Goal: Obtain resource: Download file/media

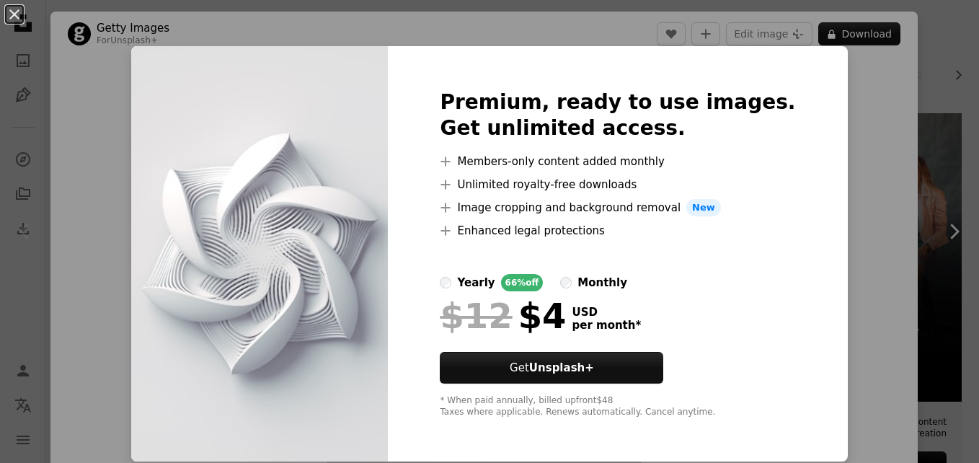
scroll to position [19, 0]
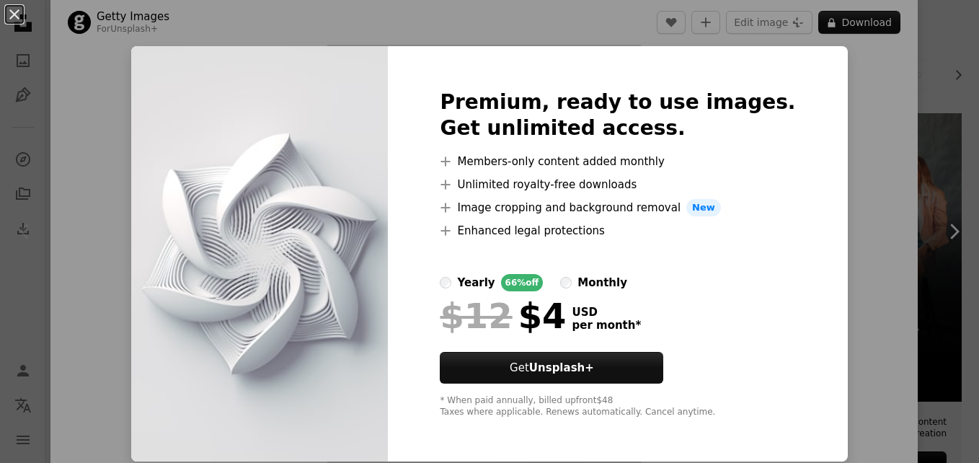
click at [848, 97] on div "An X shape Premium, ready to use images. Get unlimited access. A plus sign Memb…" at bounding box center [489, 231] width 979 height 463
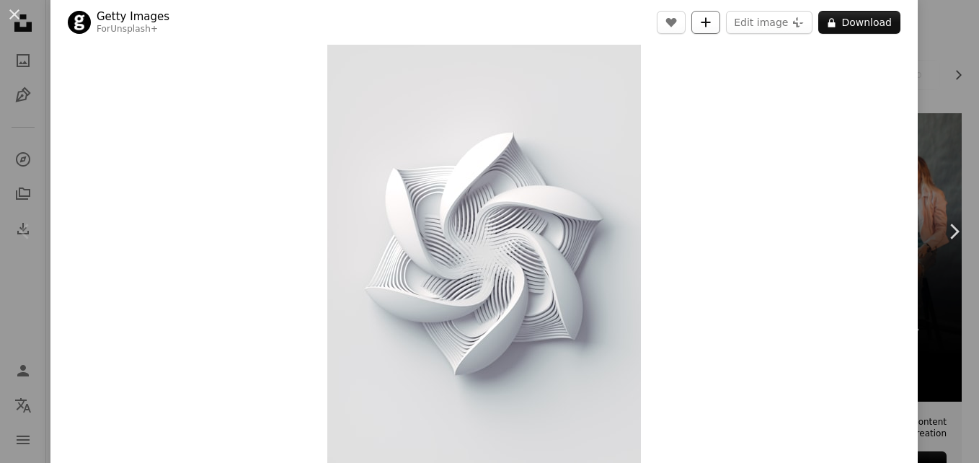
click at [708, 22] on icon "Add to Collection" at bounding box center [705, 21] width 9 height 9
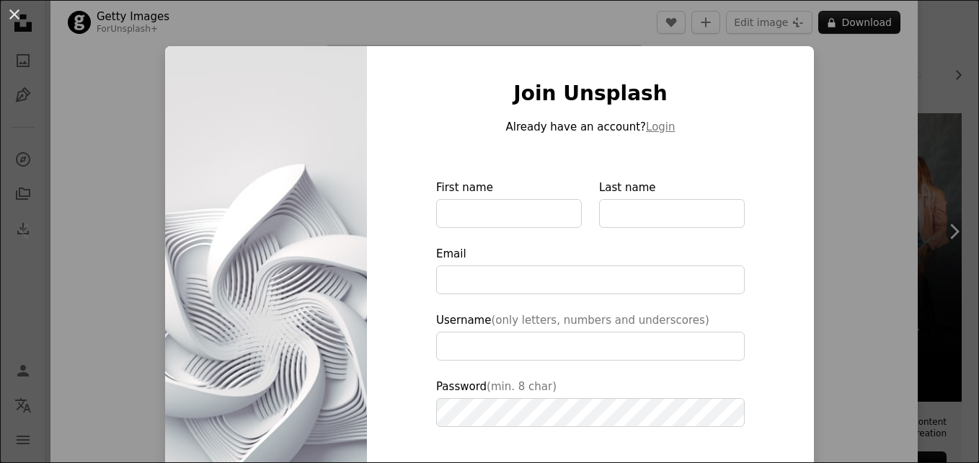
click at [833, 68] on div "An X shape Join Unsplash Already have an account? Login First name Last name Em…" at bounding box center [489, 231] width 979 height 463
